Goal: Find specific page/section: Find specific page/section

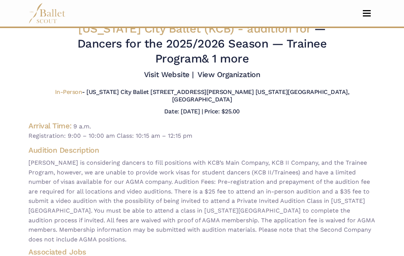
scroll to position [10, 0]
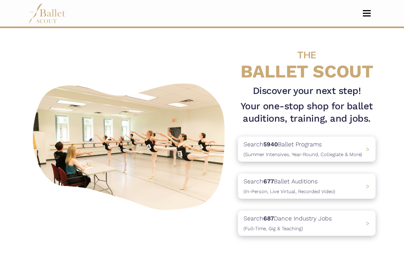
click at [367, 16] on span "Toggle navigation" at bounding box center [367, 15] width 8 height 1
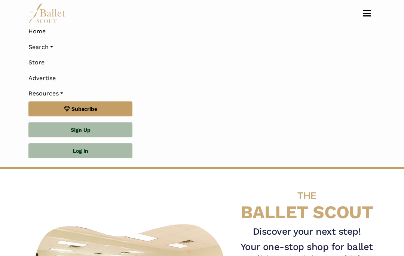
click at [49, 51] on link "Search" at bounding box center [201, 47] width 347 height 16
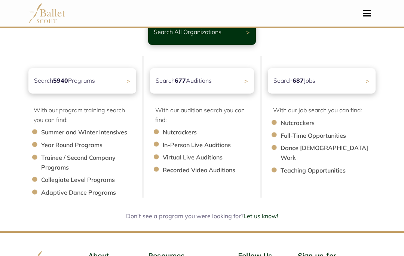
scroll to position [61, 0]
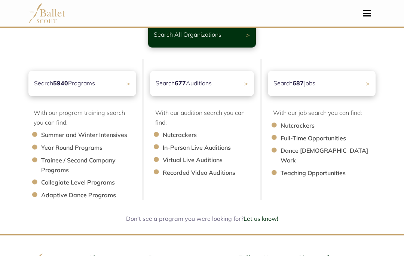
click at [41, 160] on li "Trainee / Second Company Programs" at bounding box center [92, 164] width 102 height 19
click at [39, 156] on ul "Summer and Winter Intensives Year Round Programs Trainee / Second Company Progr…" at bounding box center [85, 165] width 102 height 70
click at [69, 158] on li "Trainee / Second Company Programs" at bounding box center [92, 164] width 102 height 19
click at [58, 161] on li "Trainee / Second Company Programs" at bounding box center [92, 164] width 102 height 19
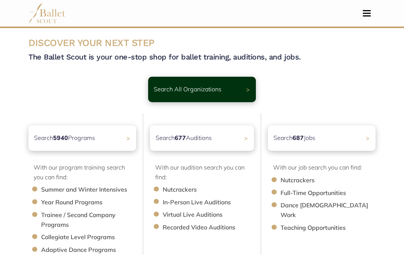
scroll to position [0, 0]
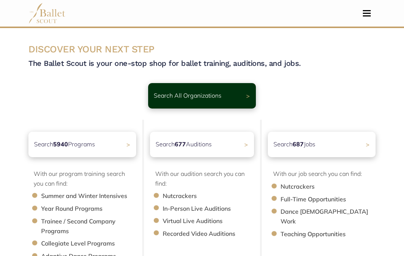
click at [255, 100] on div "Search All Organizations >" at bounding box center [202, 95] width 108 height 25
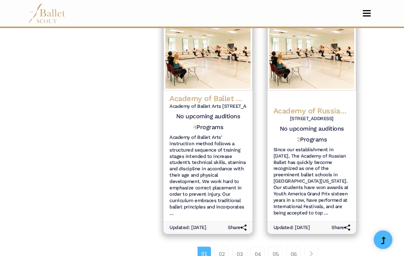
scroll to position [1040, 0]
click at [218, 246] on link "02" at bounding box center [222, 253] width 14 height 15
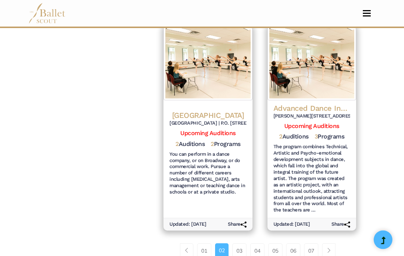
scroll to position [1069, 0]
click at [291, 243] on link "06" at bounding box center [293, 250] width 14 height 15
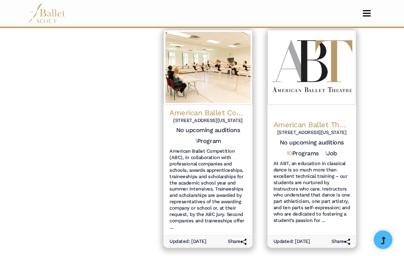
scroll to position [1014, 0]
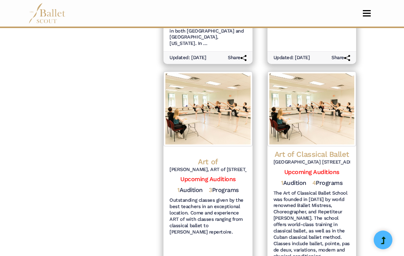
scroll to position [1079, 0]
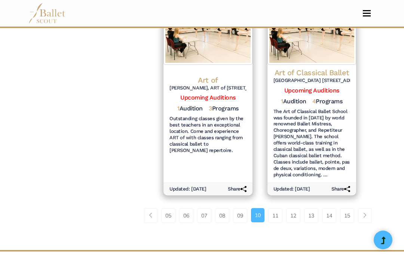
click at [351, 208] on link "15" at bounding box center [347, 215] width 14 height 15
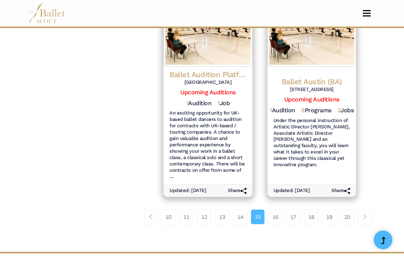
scroll to position [1050, 0]
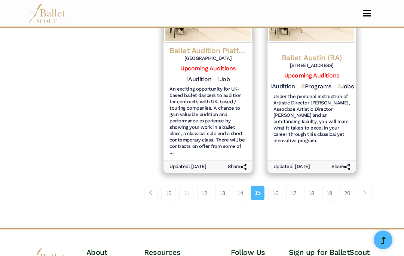
click at [349, 185] on link "20" at bounding box center [347, 192] width 14 height 15
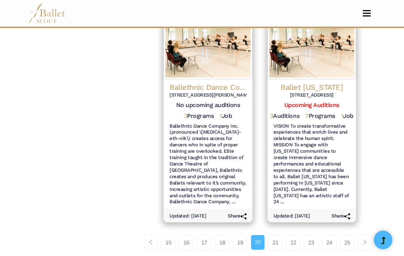
scroll to position [1110, 0]
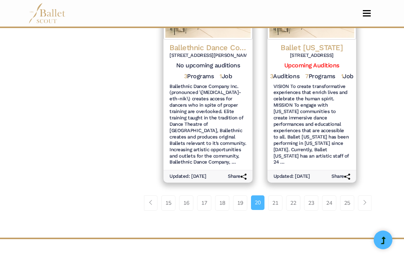
click at [349, 195] on link "25" at bounding box center [347, 202] width 14 height 15
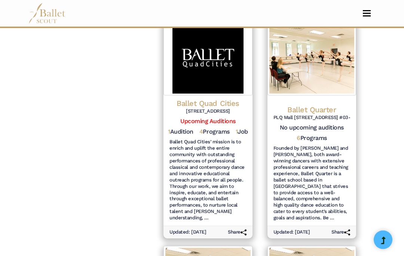
scroll to position [1130, 0]
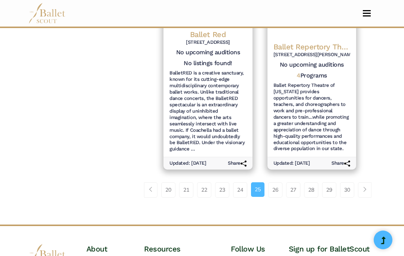
click at [348, 182] on link "30" at bounding box center [347, 189] width 14 height 15
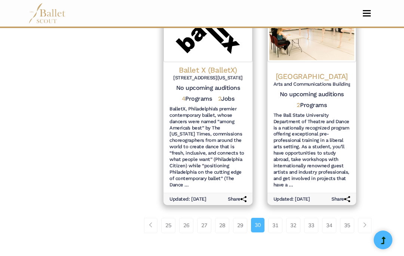
scroll to position [1050, 0]
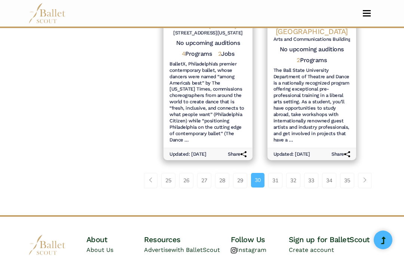
click at [351, 173] on link "35" at bounding box center [347, 180] width 14 height 15
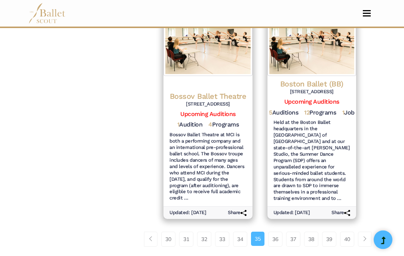
scroll to position [1097, 0]
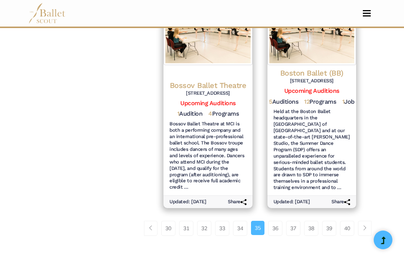
click at [351, 221] on link "40" at bounding box center [347, 228] width 14 height 15
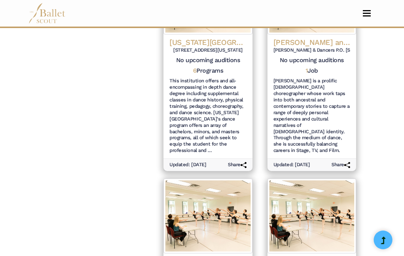
scroll to position [1091, 0]
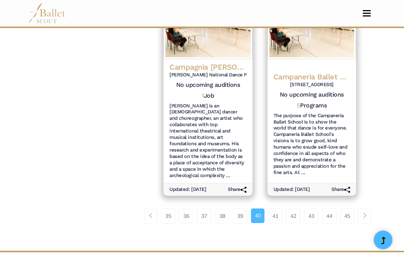
click at [350, 208] on link "45" at bounding box center [347, 215] width 14 height 15
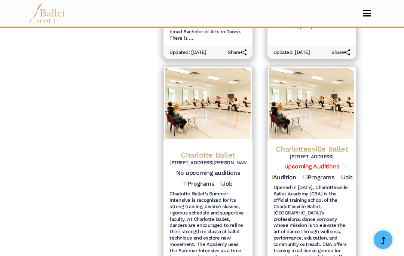
scroll to position [1074, 0]
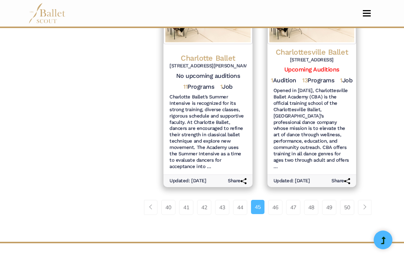
click at [347, 200] on link "50" at bounding box center [347, 207] width 14 height 15
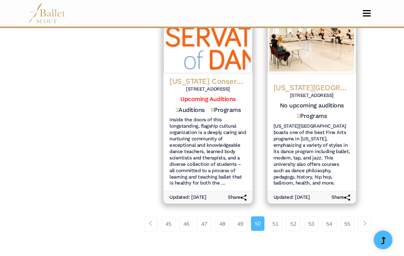
scroll to position [1103, 0]
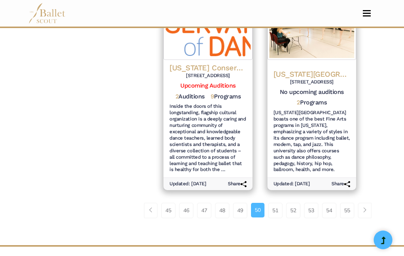
click at [348, 203] on link "55" at bounding box center [347, 210] width 14 height 15
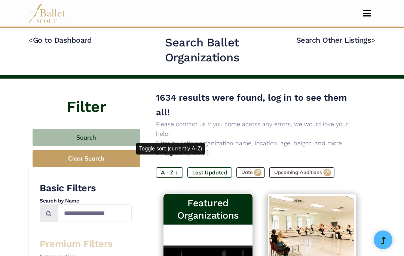
click at [181, 167] on label "A - Z ↓" at bounding box center [169, 172] width 27 height 10
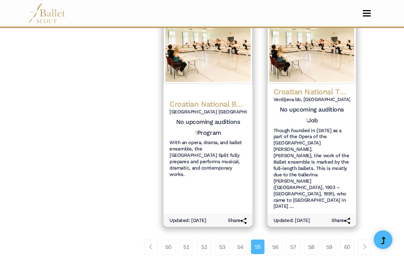
scroll to position [933, 0]
click at [348, 239] on link "60" at bounding box center [347, 246] width 14 height 15
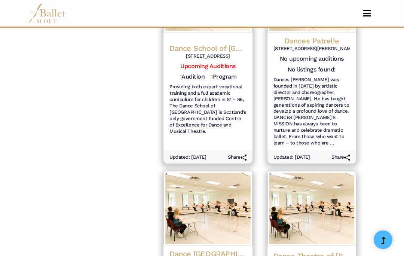
scroll to position [991, 0]
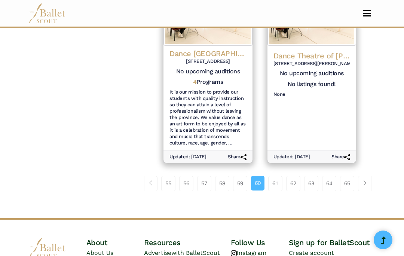
click at [352, 176] on link "65" at bounding box center [347, 183] width 14 height 15
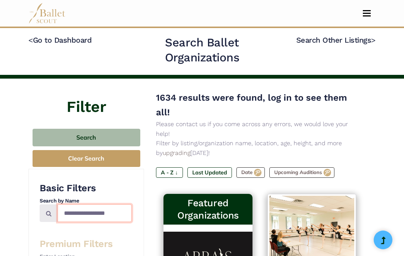
click at [95, 210] on input "Search by names..." at bounding box center [95, 213] width 74 height 18
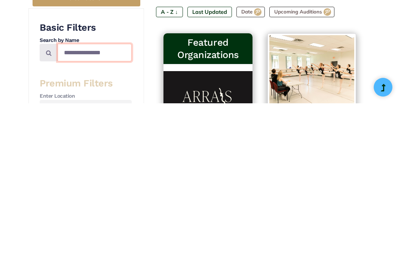
type input "**********"
click at [51, 202] on icon at bounding box center [49, 205] width 6 height 6
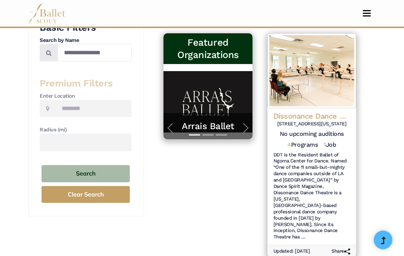
click at [122, 169] on button "Search" at bounding box center [85, 174] width 88 height 18
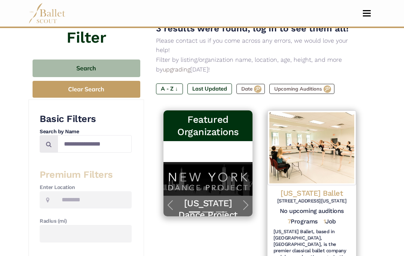
scroll to position [69, 0]
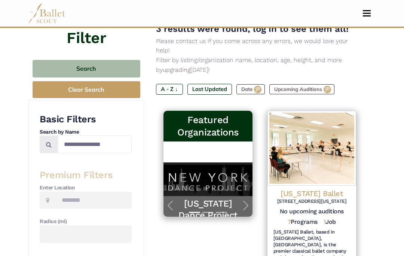
click at [320, 144] on img at bounding box center [311, 148] width 89 height 75
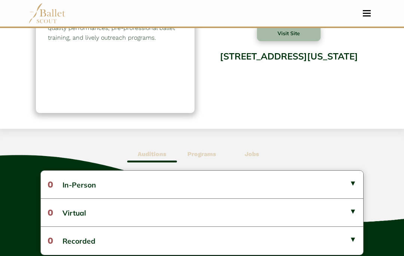
scroll to position [101, 0]
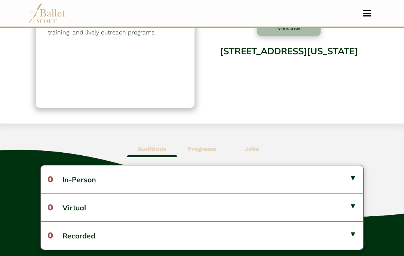
click at [350, 178] on button "0 In-Person" at bounding box center [202, 179] width 322 height 28
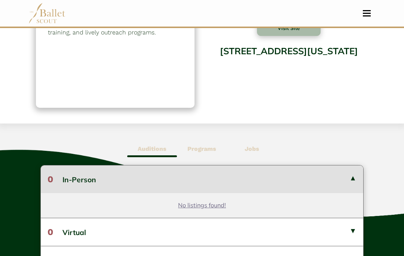
click at [351, 229] on button "0 Virtual" at bounding box center [202, 232] width 322 height 28
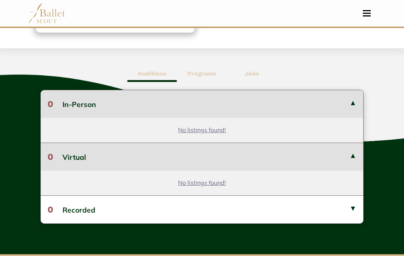
scroll to position [194, 0]
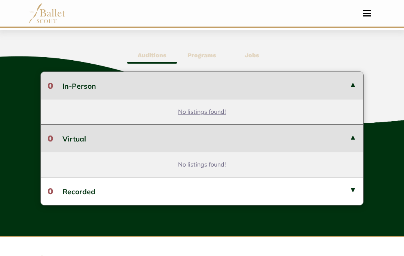
click at [353, 191] on button "0 Recorded" at bounding box center [202, 191] width 322 height 28
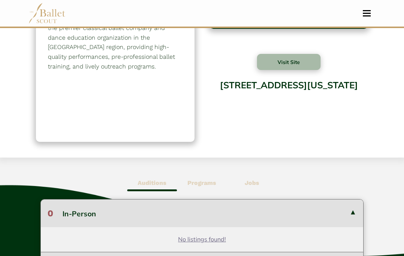
scroll to position [0, 0]
